Goal: Navigation & Orientation: Understand site structure

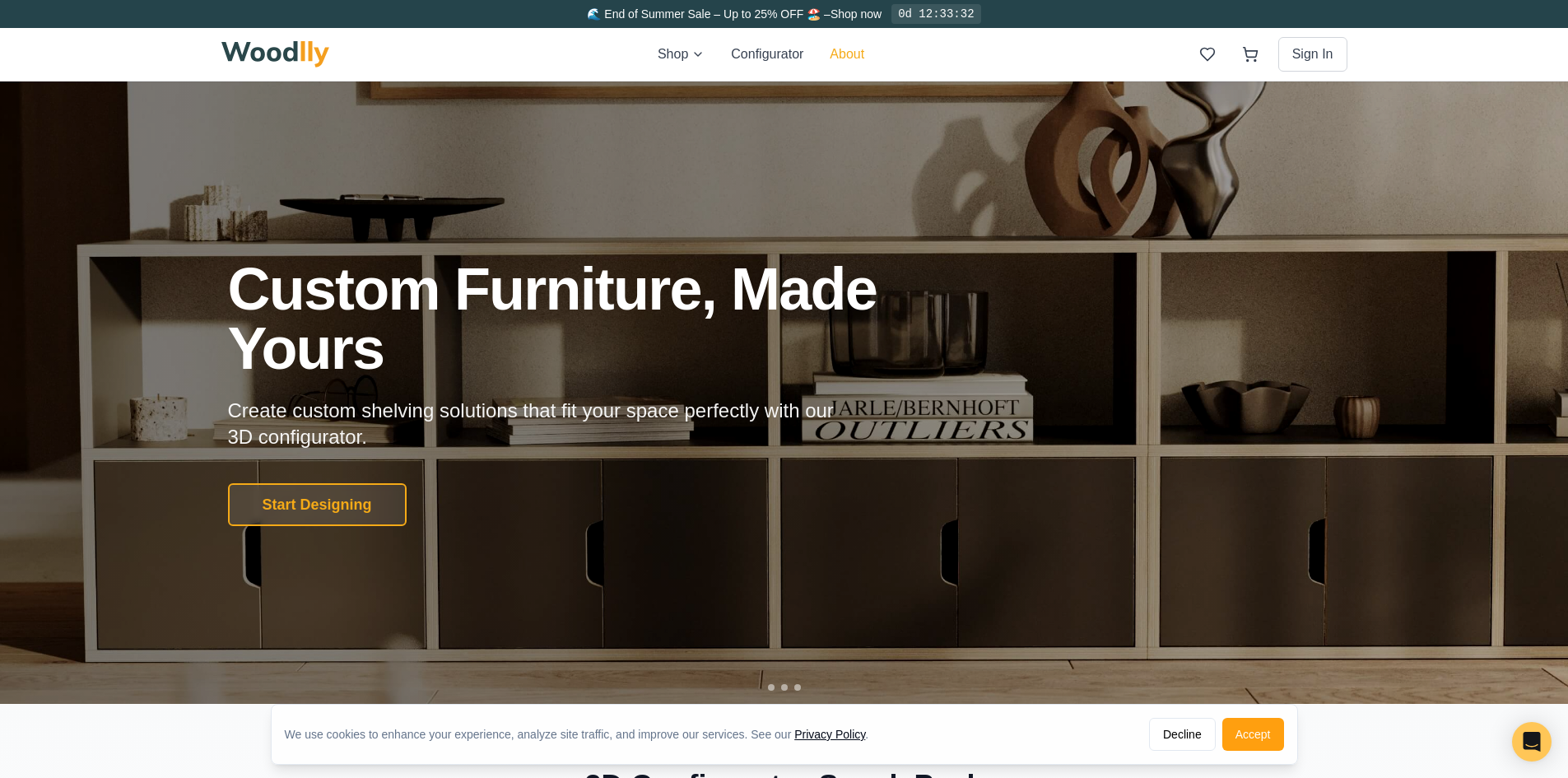
click at [852, 54] on button "About" at bounding box center [847, 54] width 34 height 20
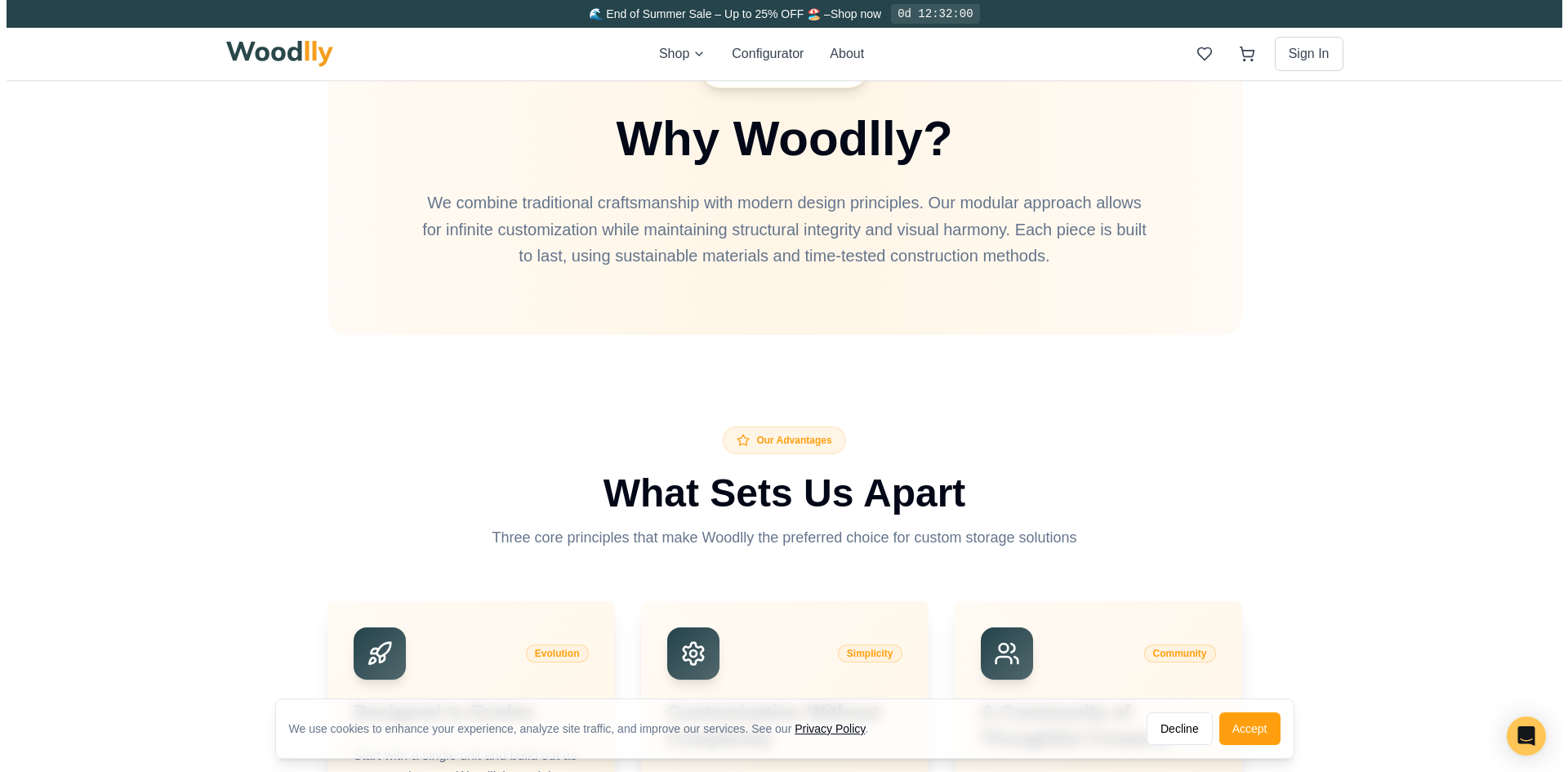
scroll to position [3513, 0]
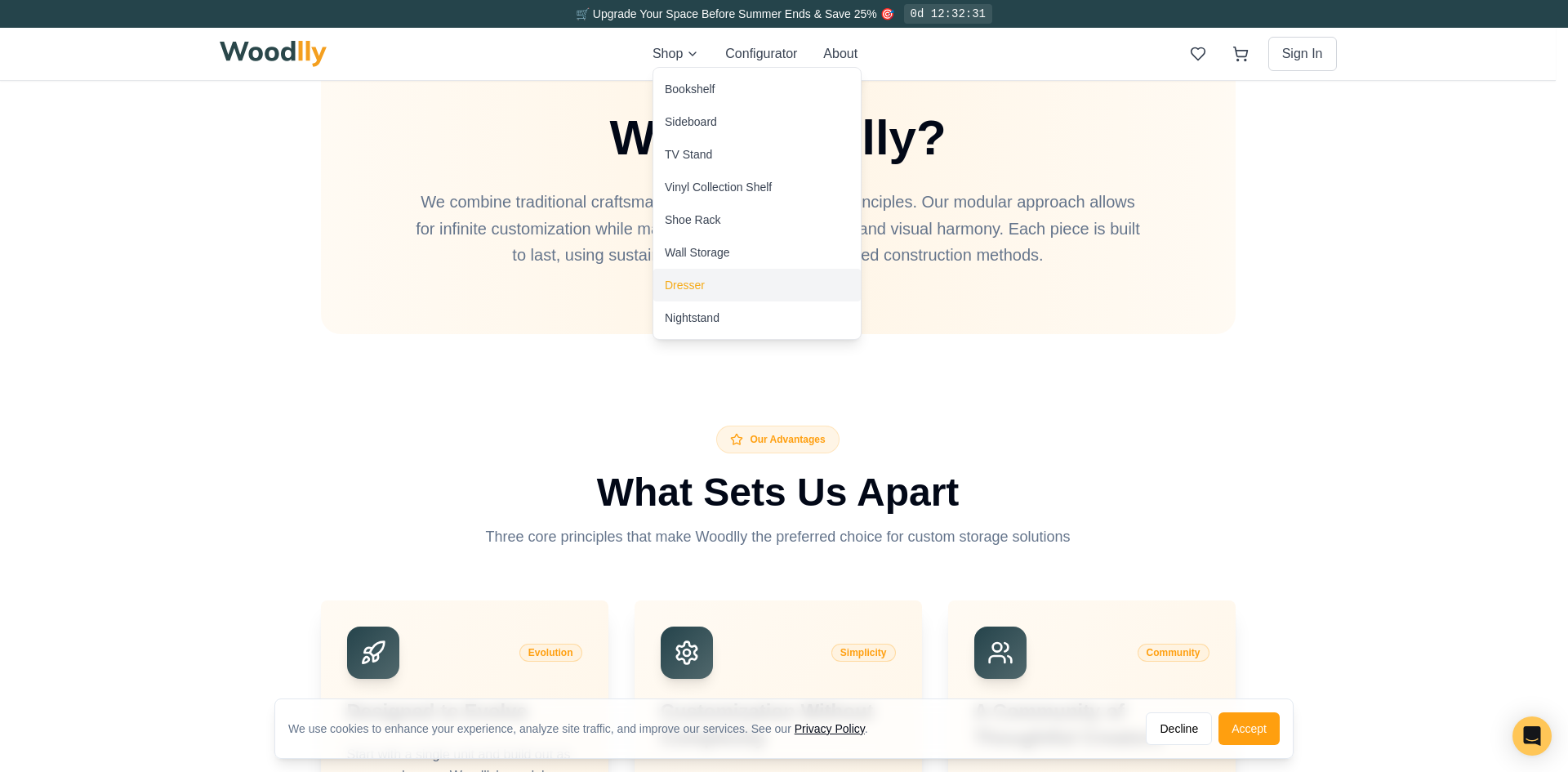
click at [682, 285] on div "Dresser" at bounding box center [685, 284] width 40 height 17
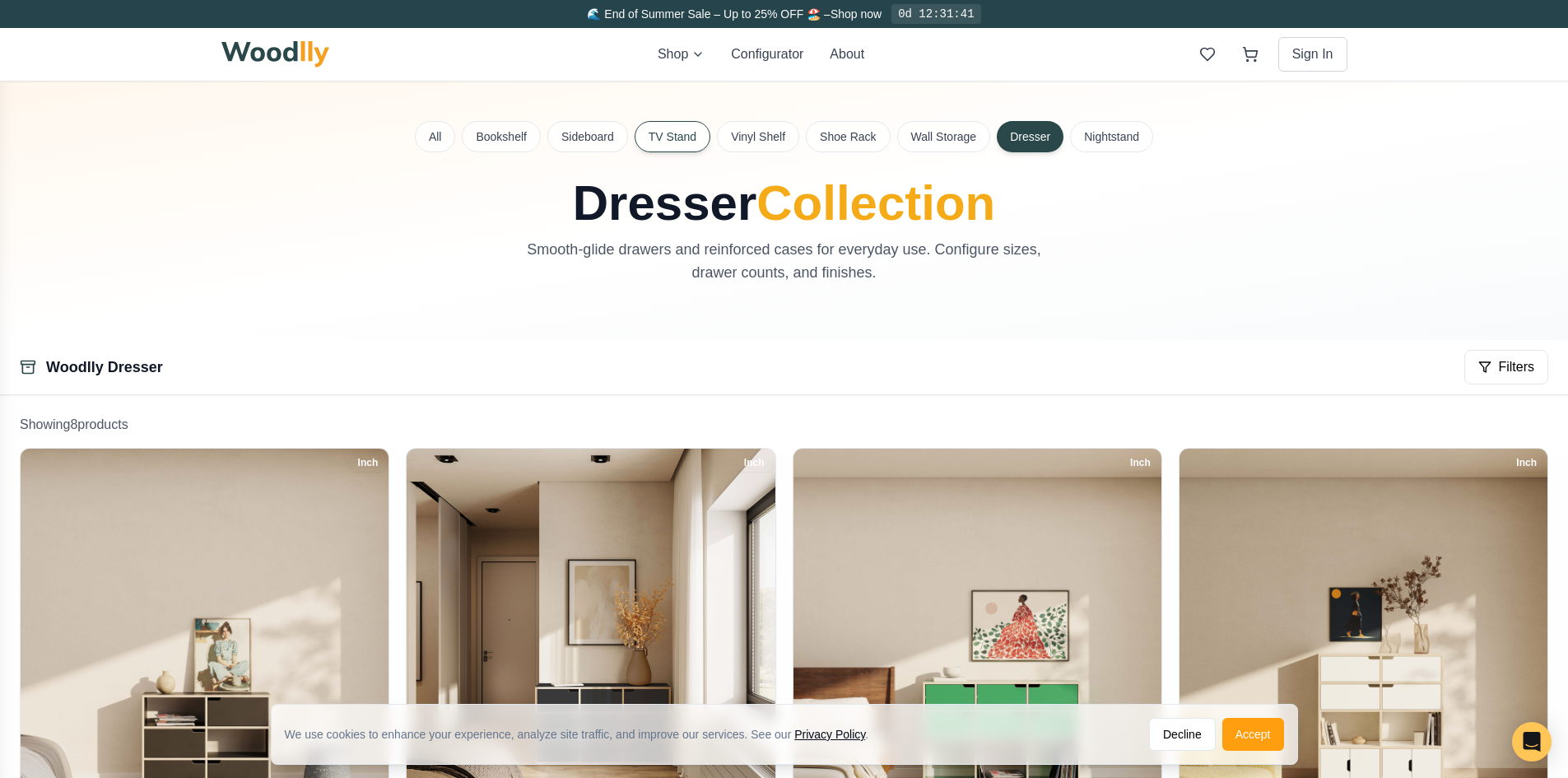
click at [654, 137] on button "TV Stand" at bounding box center [672, 137] width 76 height 32
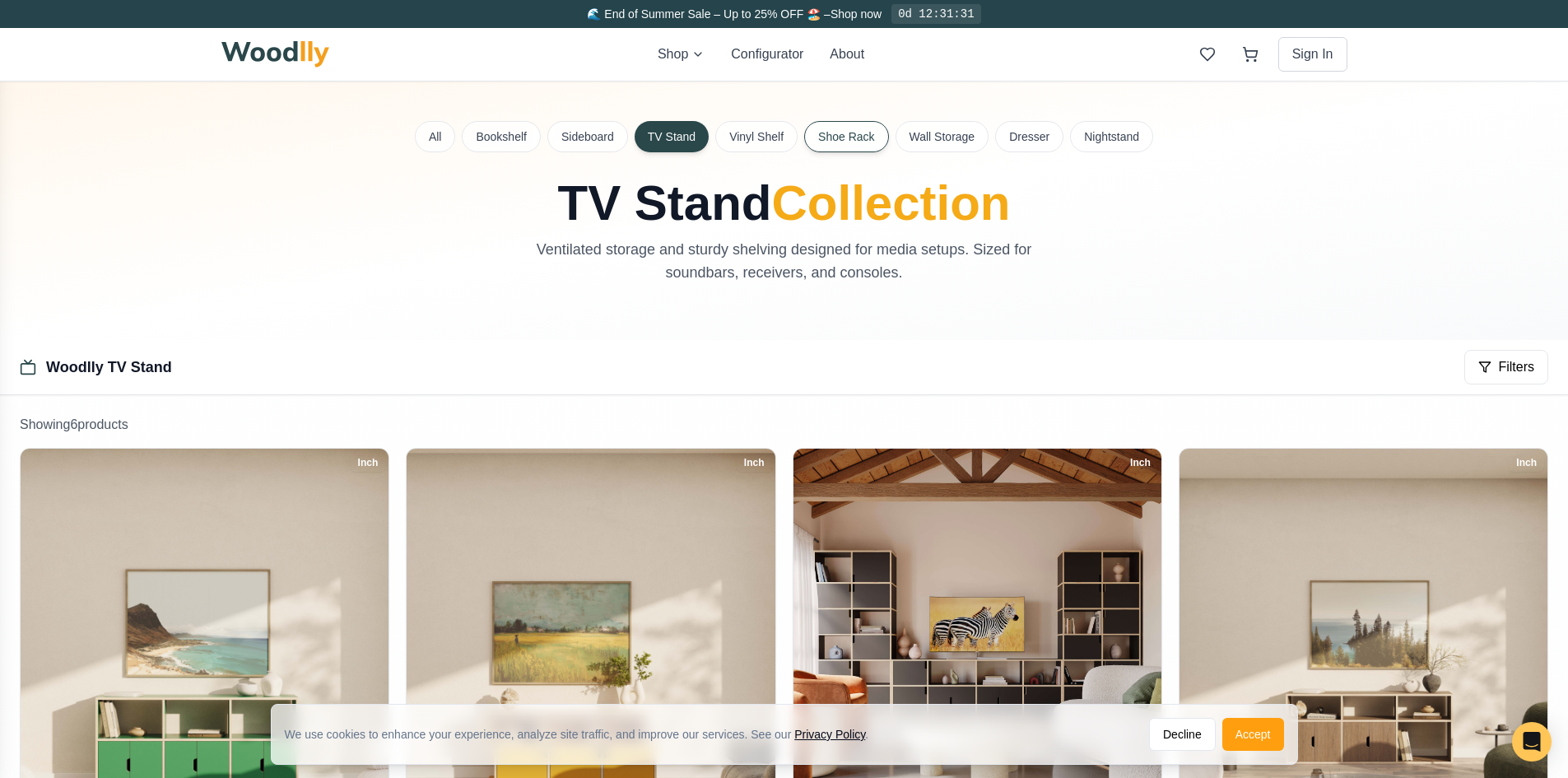
click at [826, 144] on button "Shoe Rack" at bounding box center [846, 137] width 84 height 32
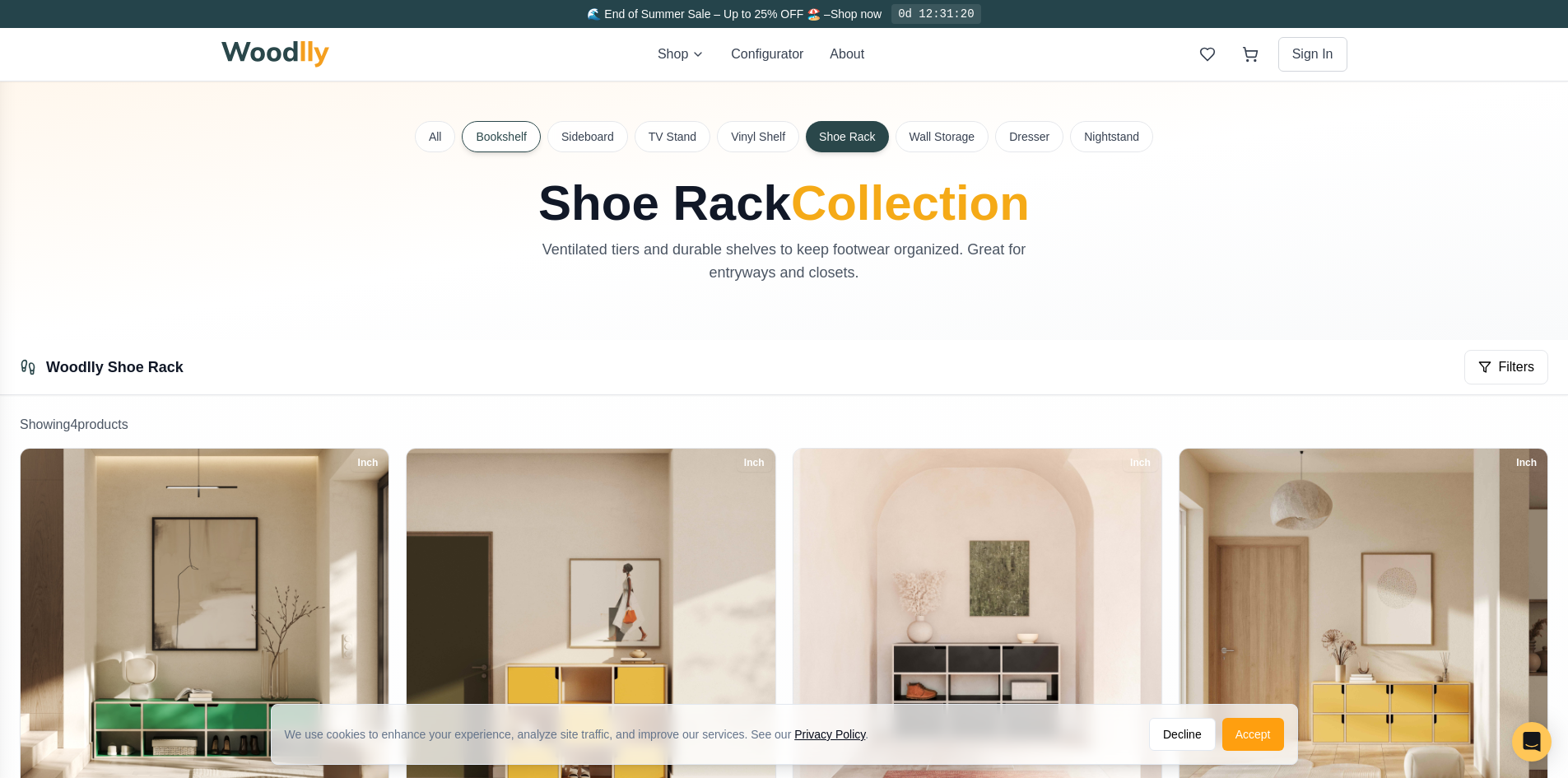
click at [491, 138] on button "Bookshelf" at bounding box center [500, 137] width 78 height 32
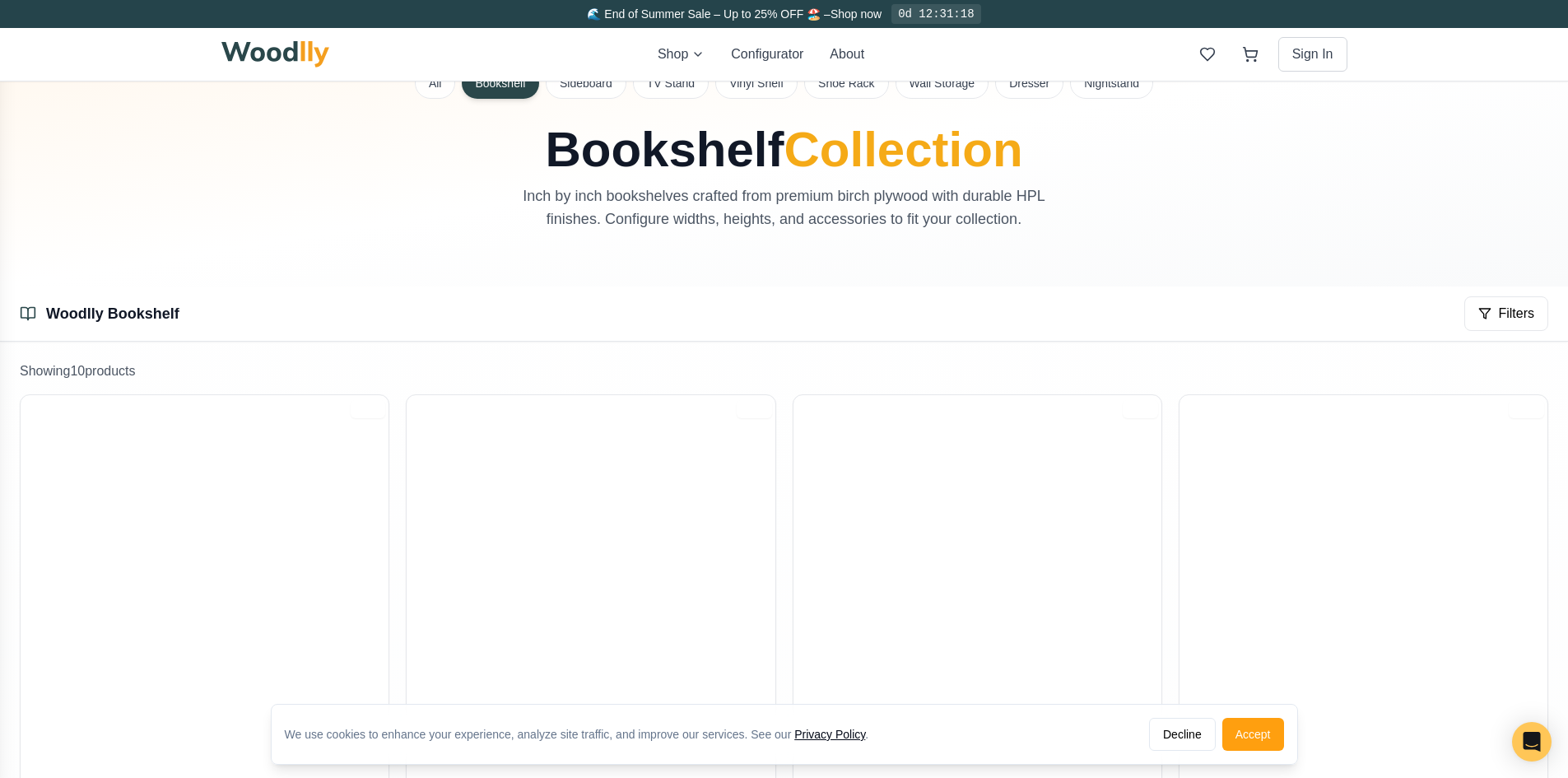
scroll to position [83, 0]
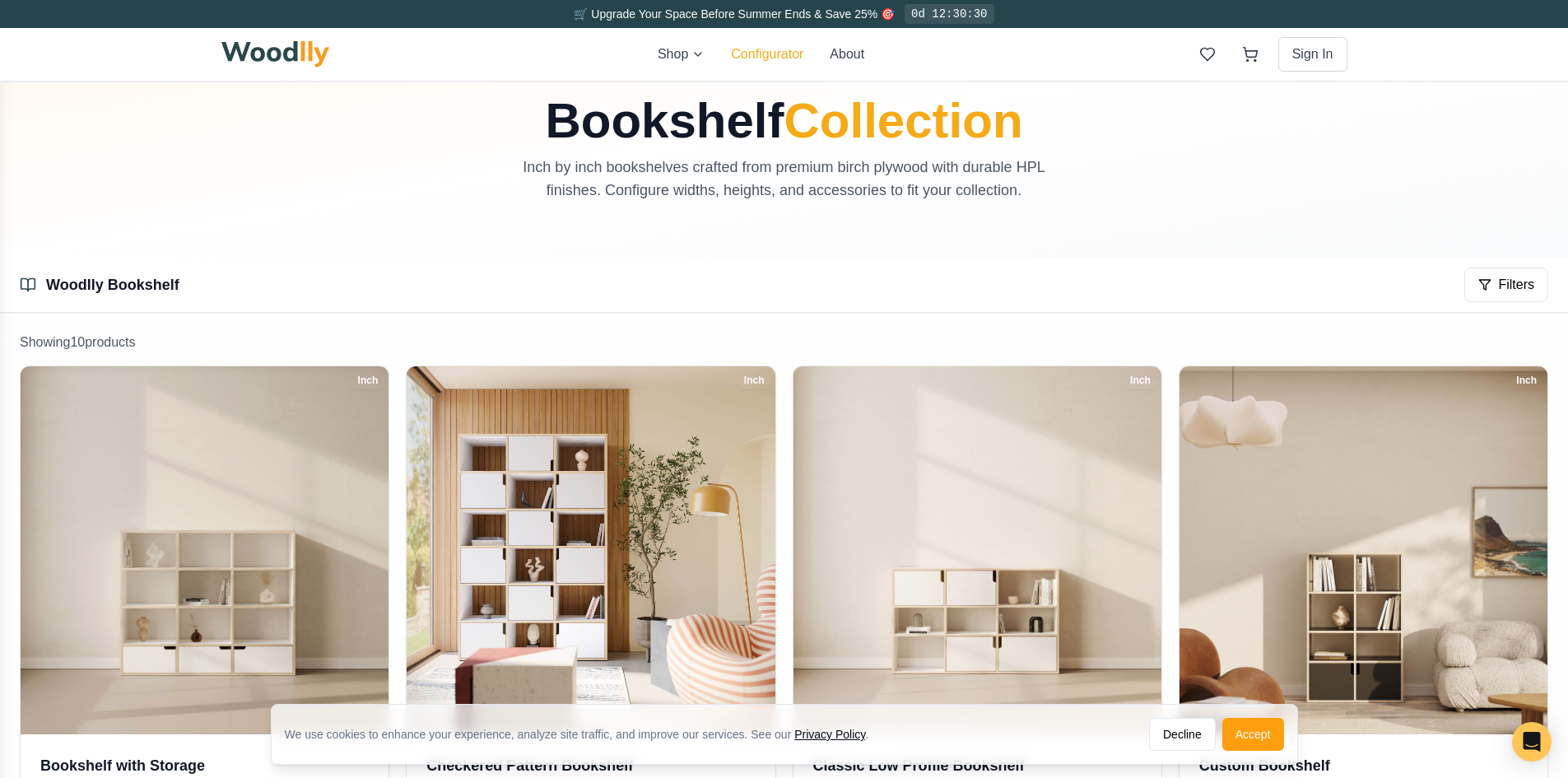
click at [762, 60] on button "Configurator" at bounding box center [768, 54] width 73 height 20
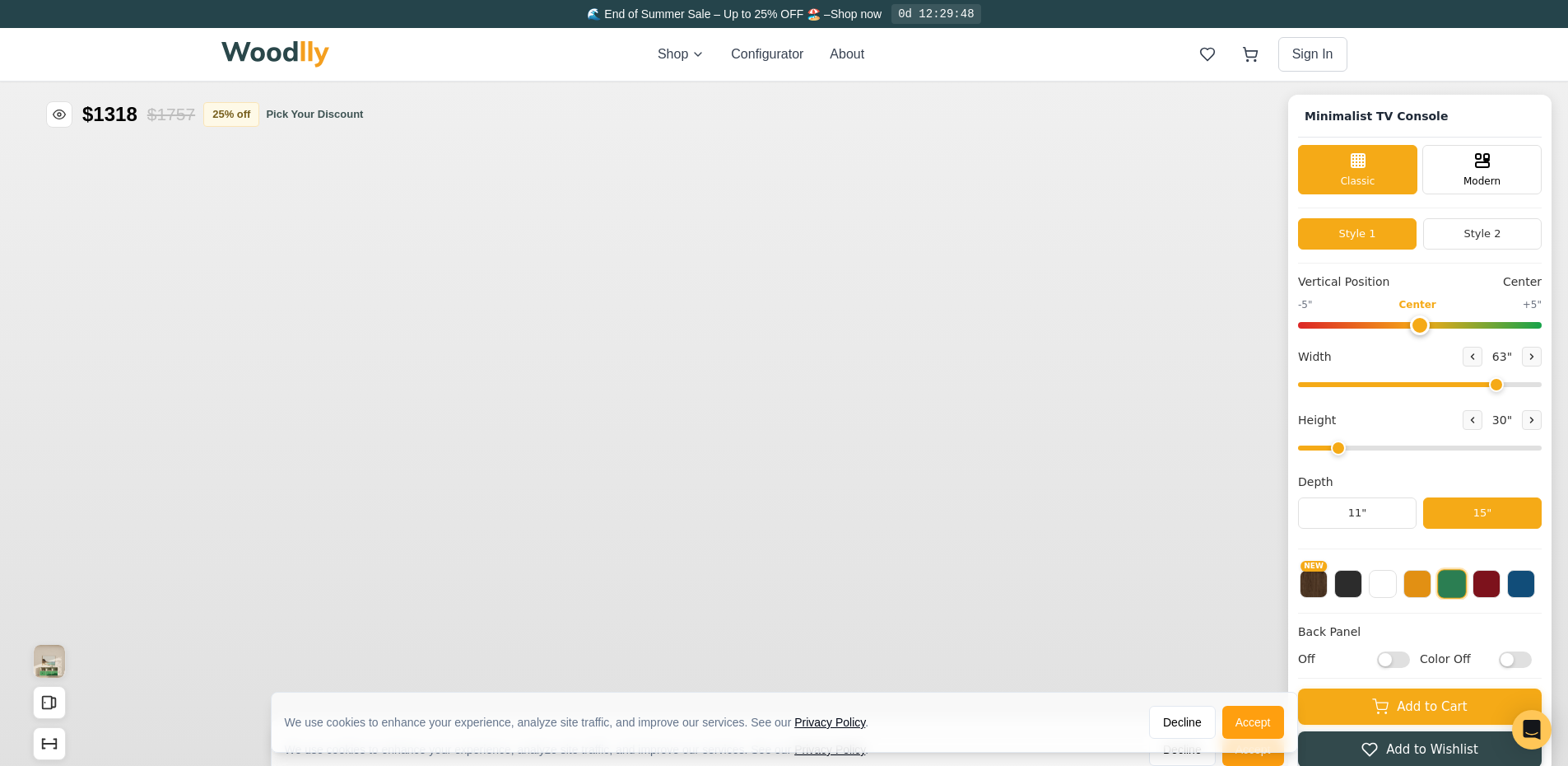
type input "63"
type input "2"
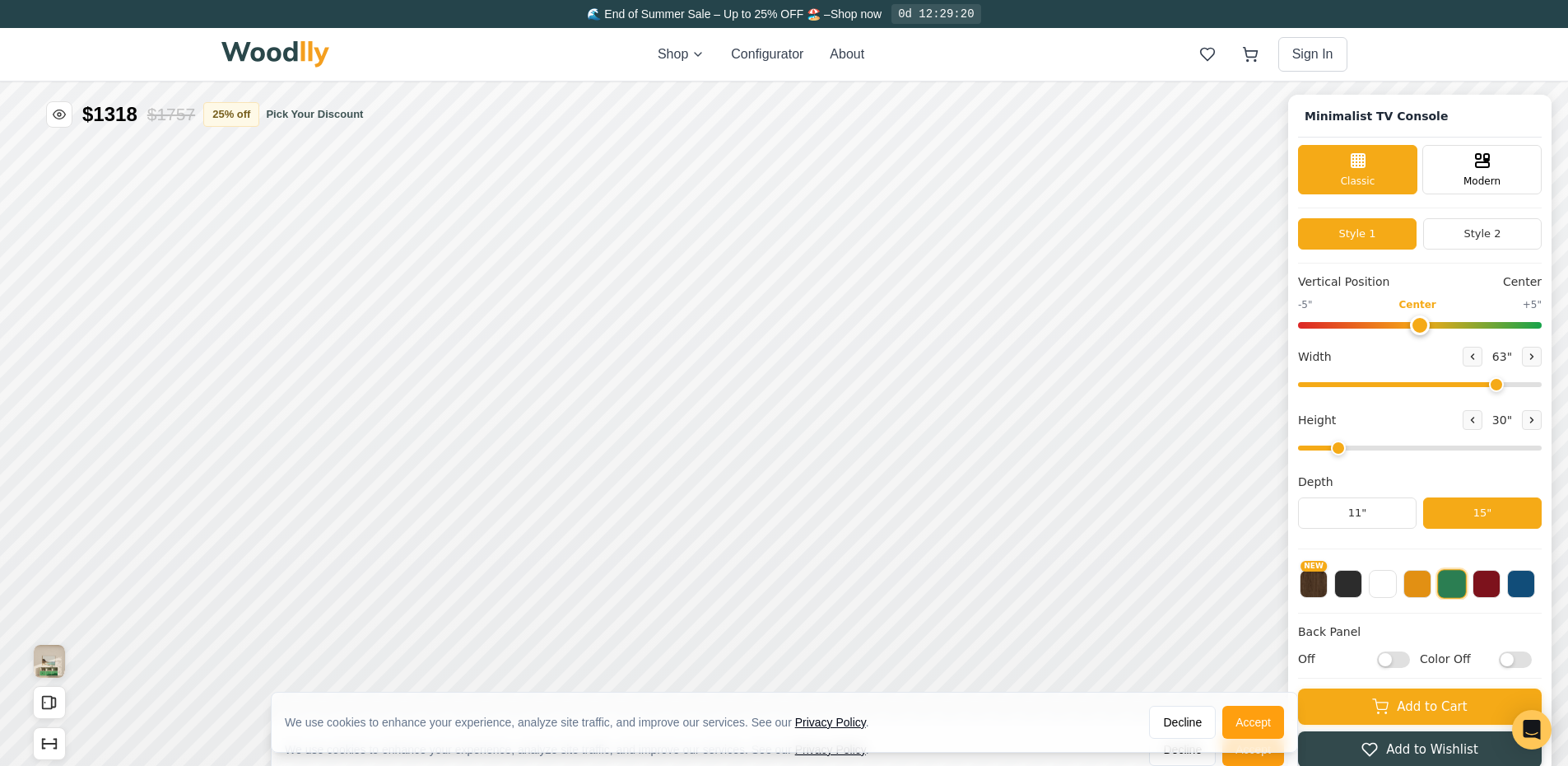
click at [285, 56] on img at bounding box center [276, 54] width 108 height 27
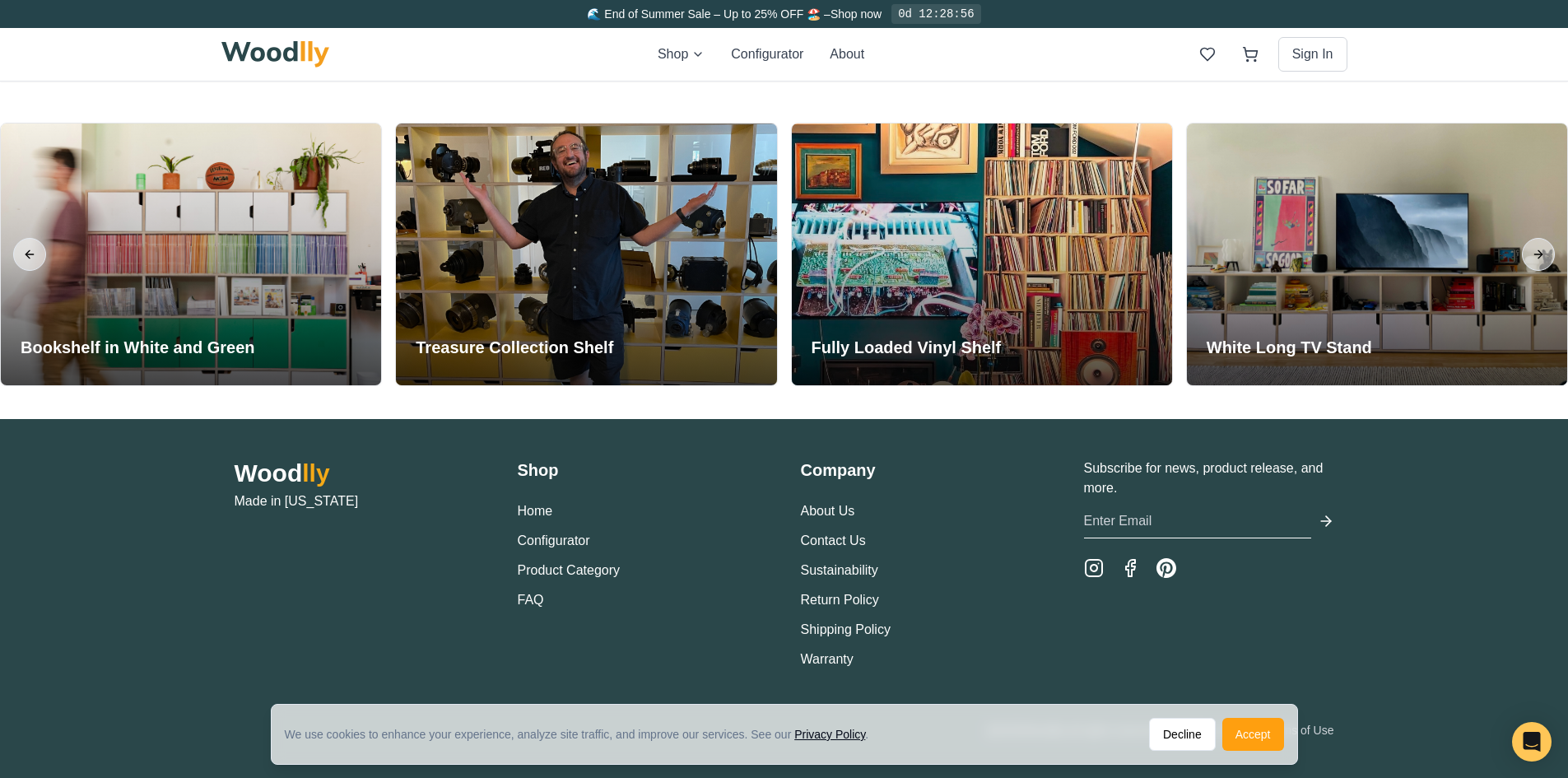
scroll to position [3915, 0]
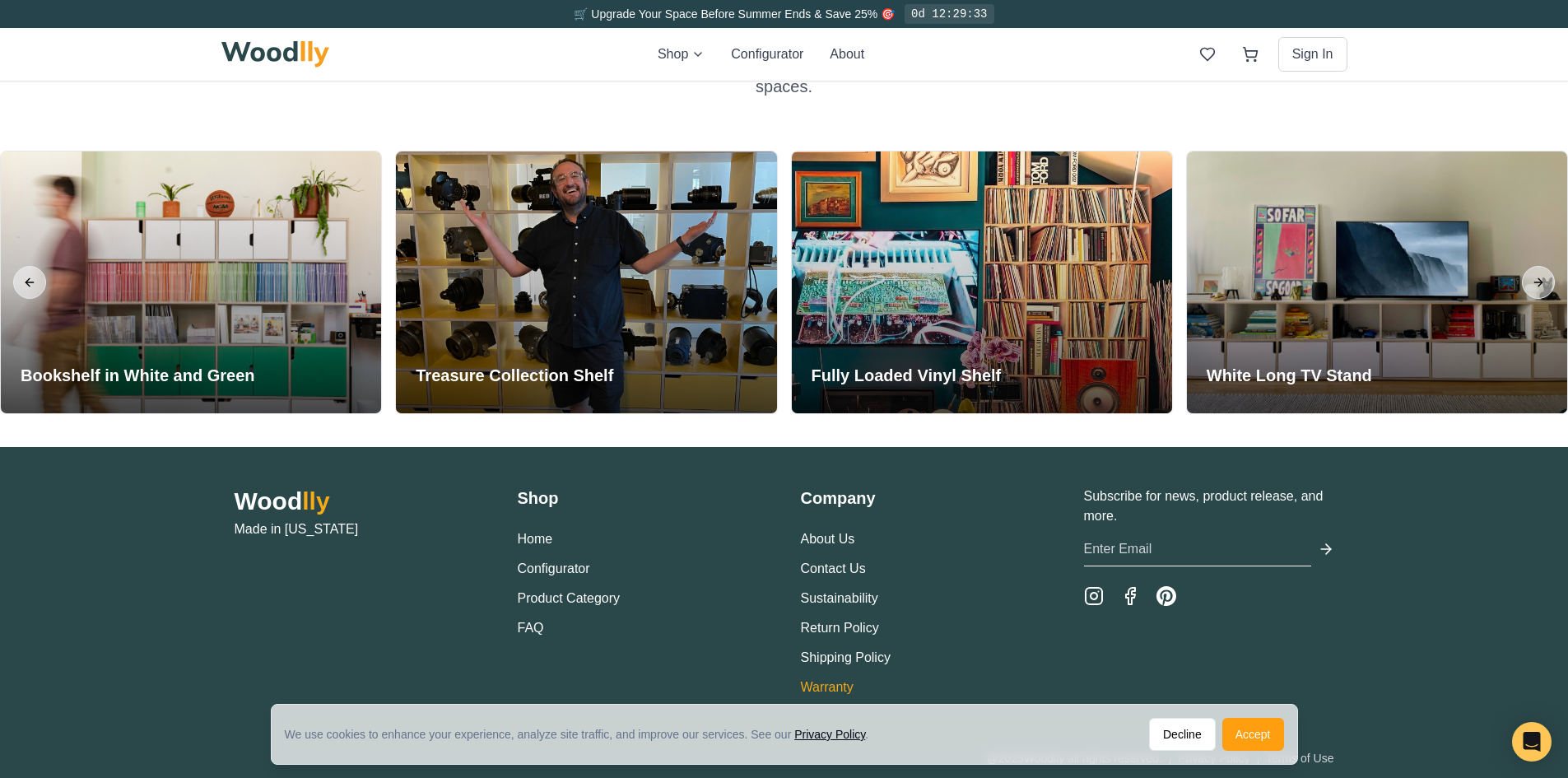
click at [832, 685] on link "Warranty" at bounding box center [828, 687] width 53 height 14
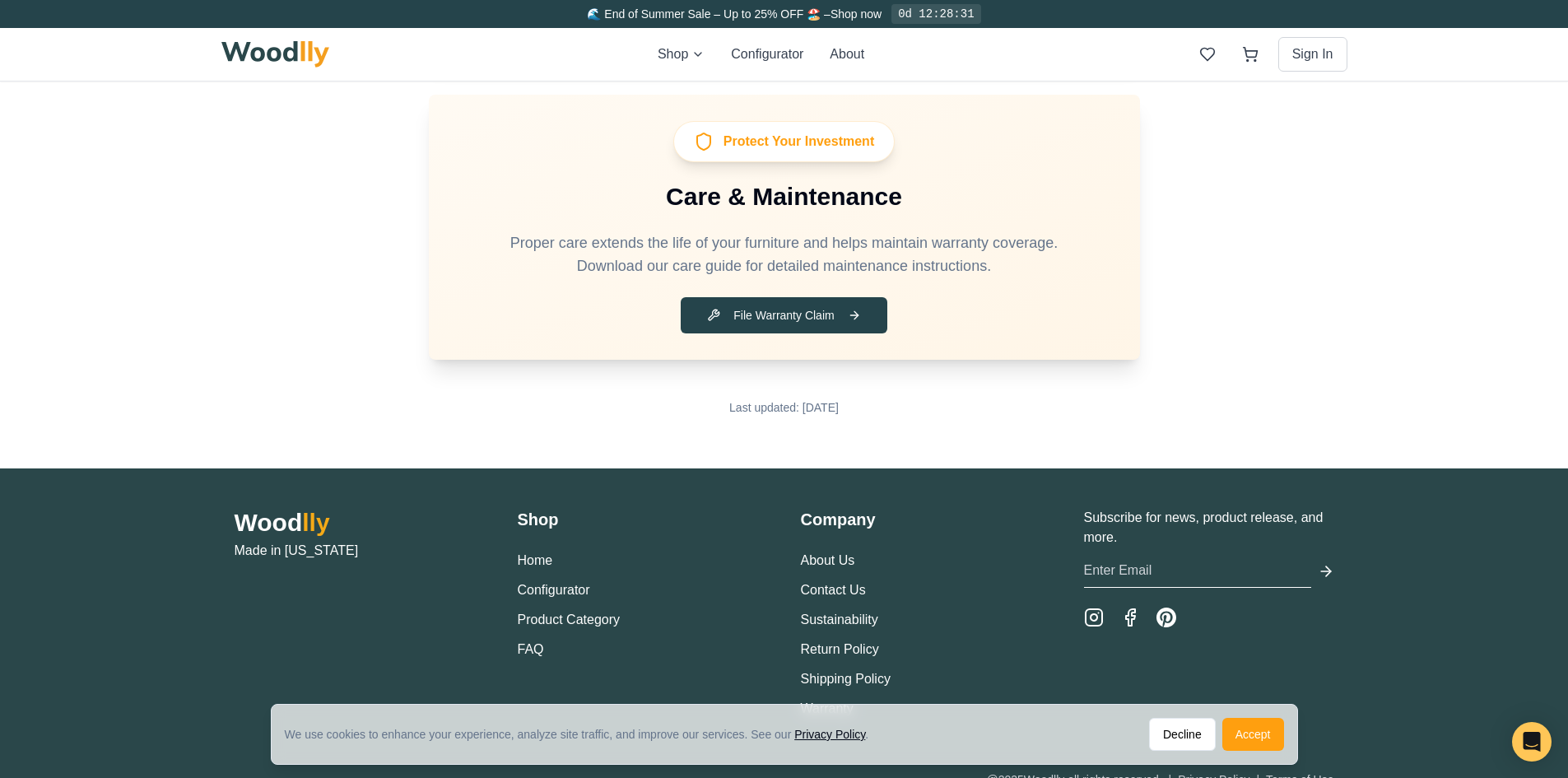
scroll to position [2177, 0]
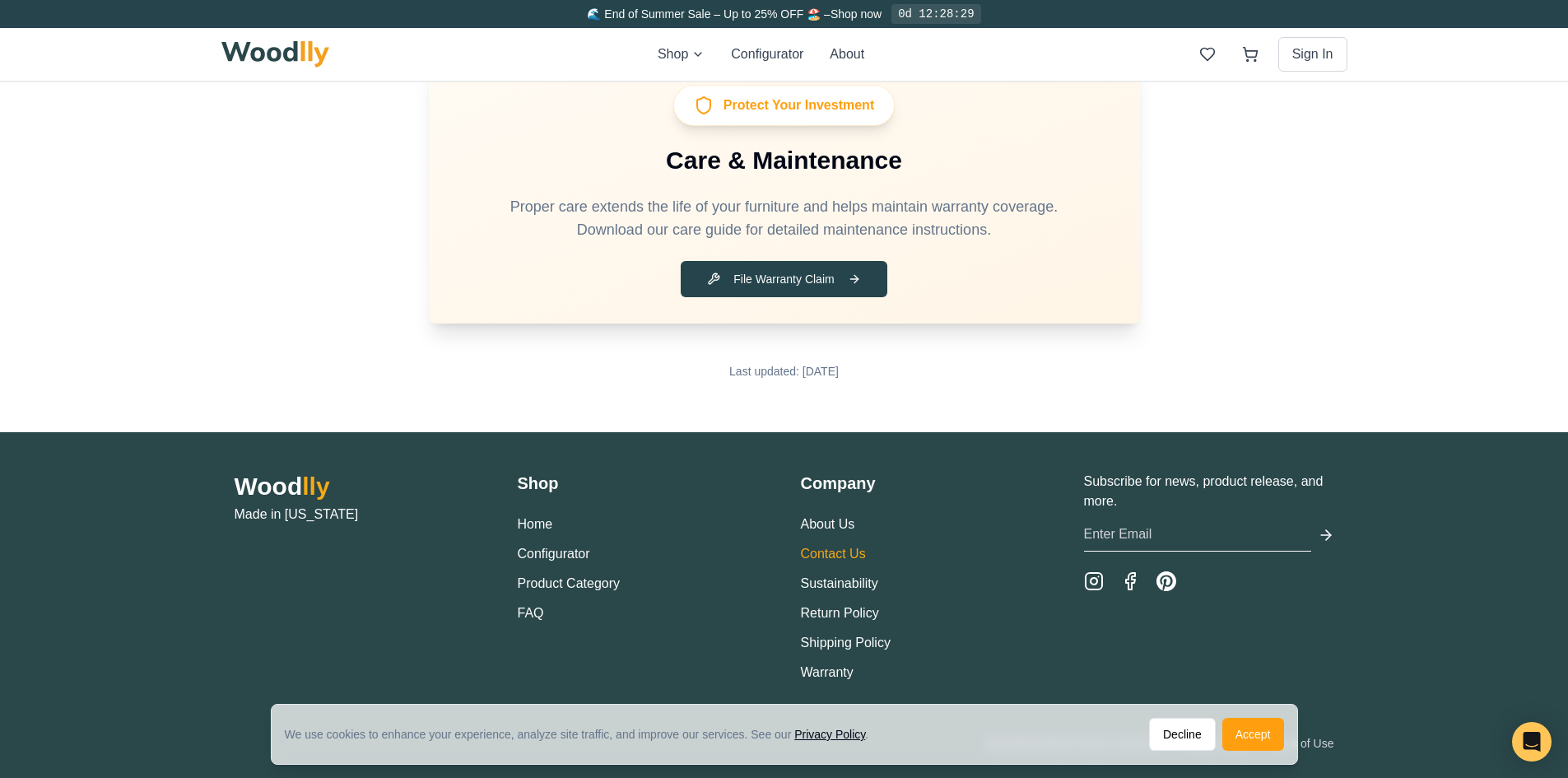
click at [841, 547] on link "Contact Us" at bounding box center [834, 553] width 65 height 14
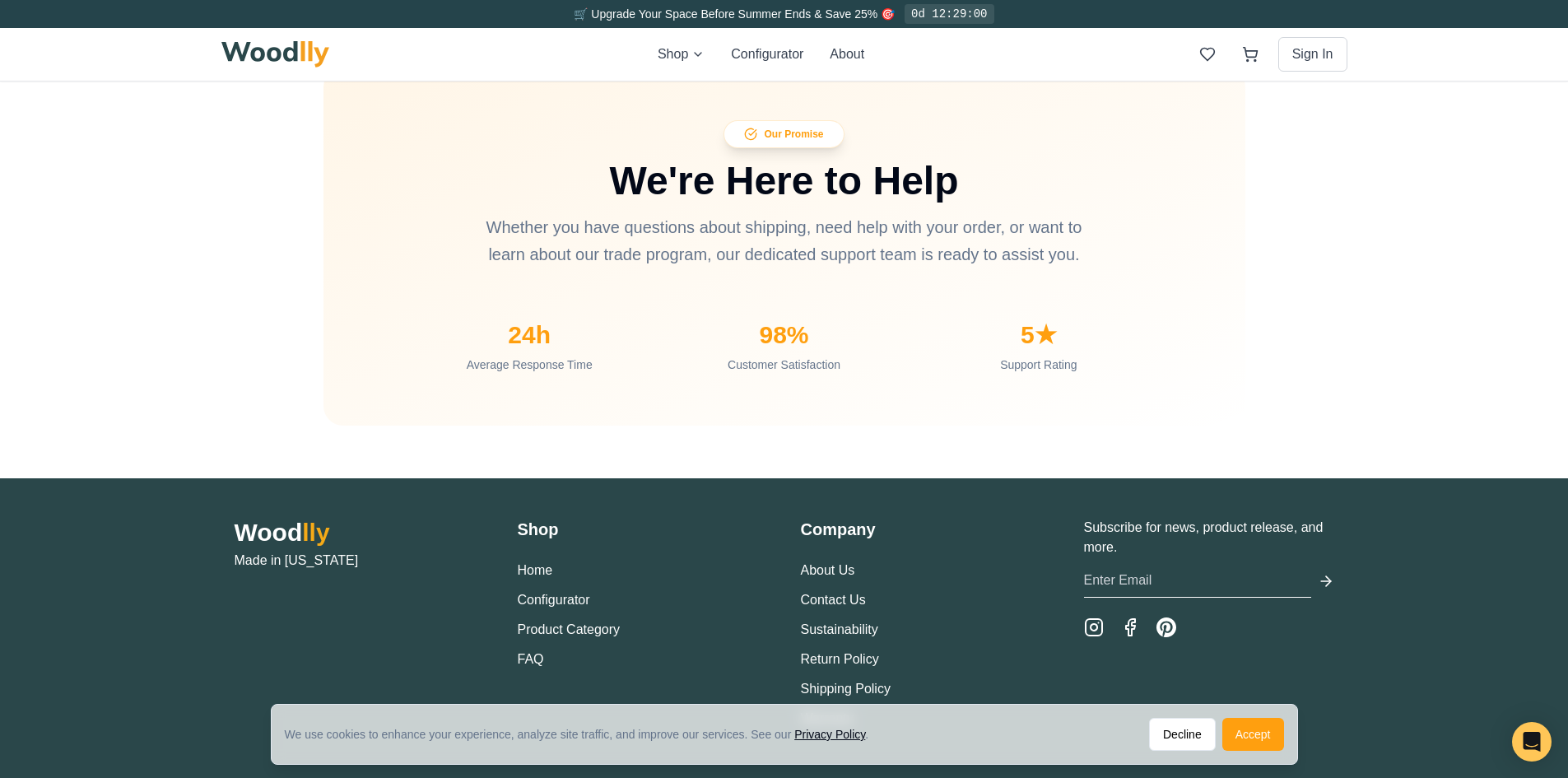
scroll to position [1516, 0]
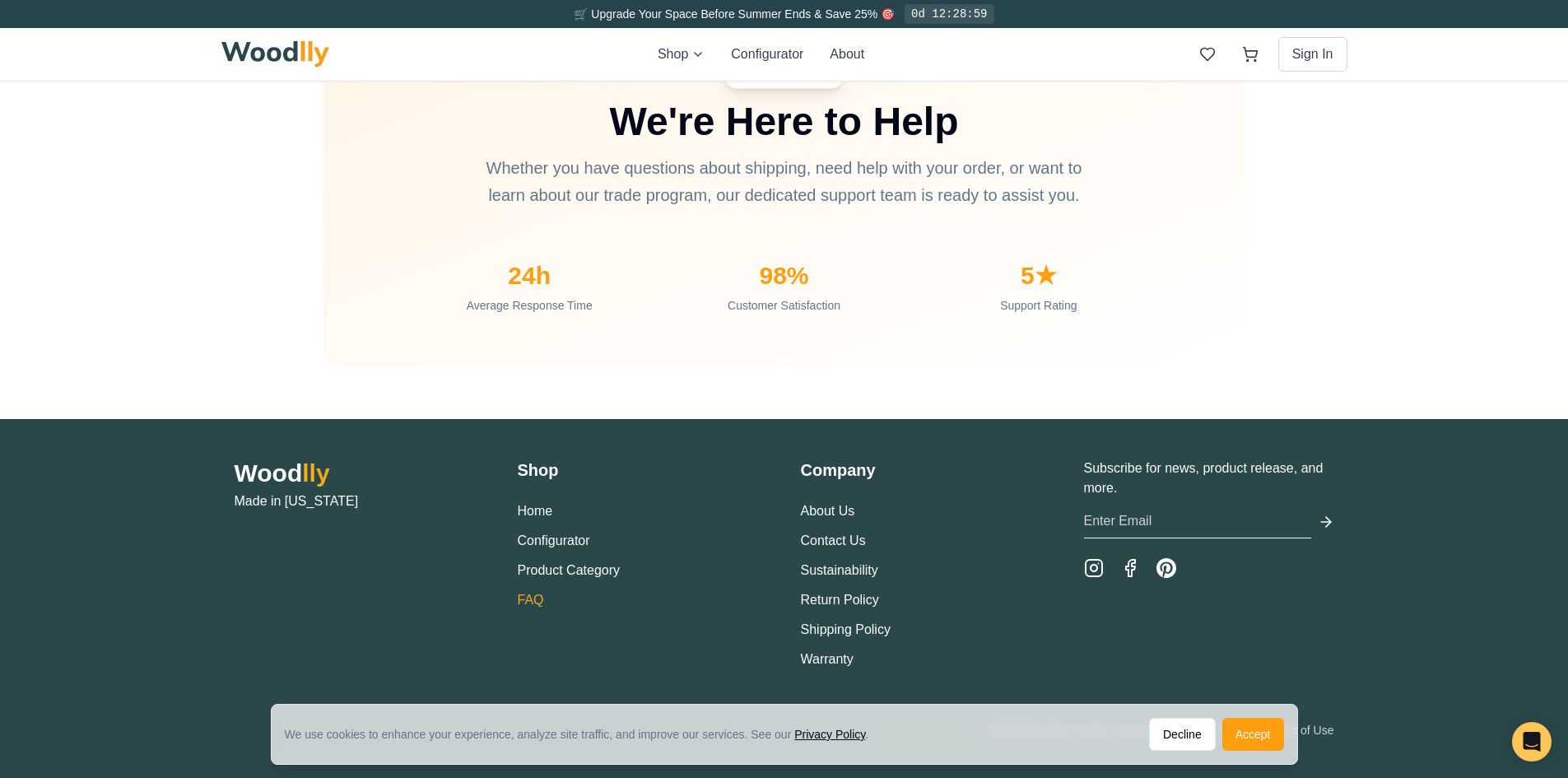
click at [533, 599] on link "FAQ" at bounding box center [531, 600] width 27 height 14
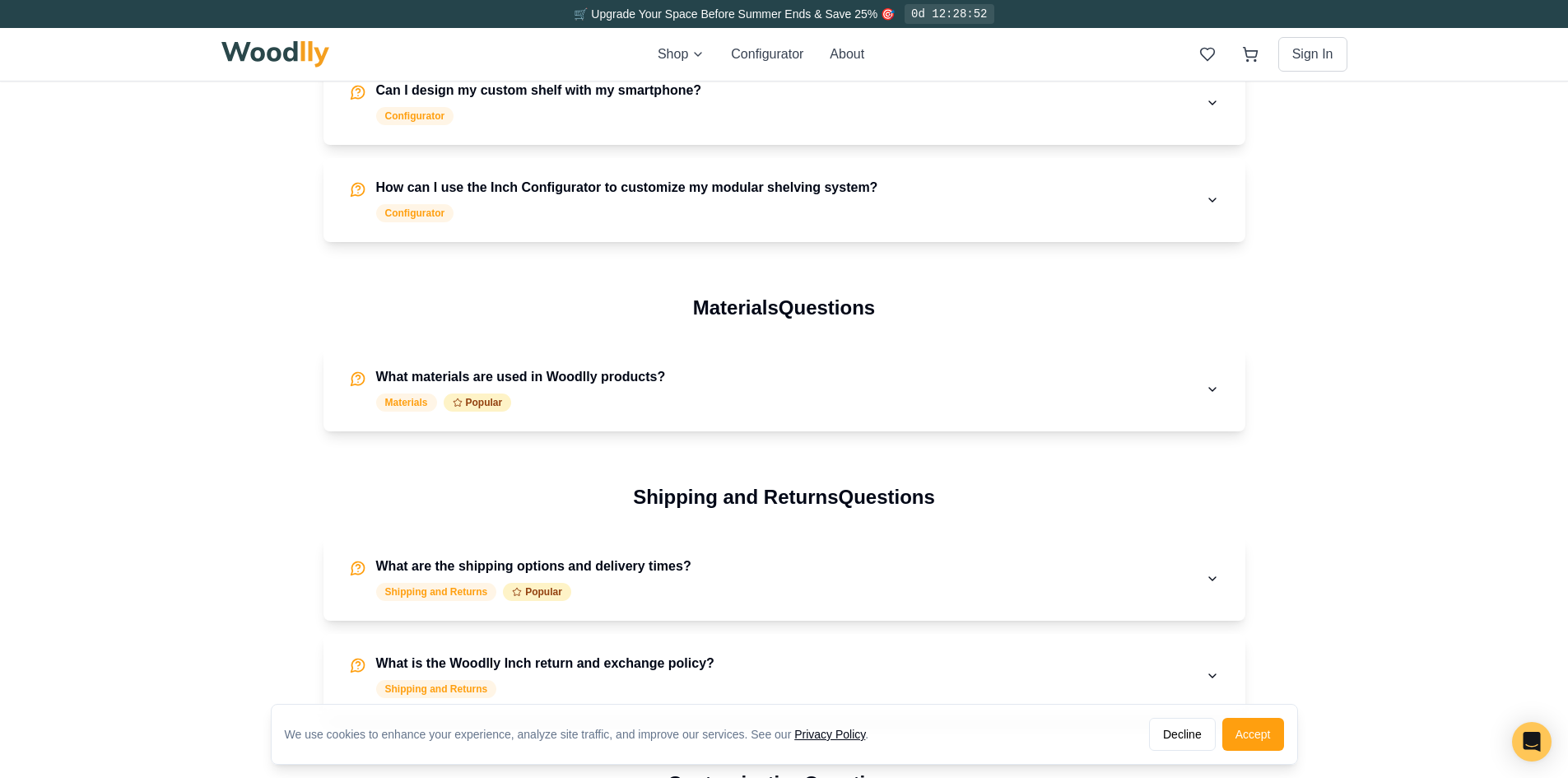
scroll to position [1399, 0]
